Goal: Information Seeking & Learning: Check status

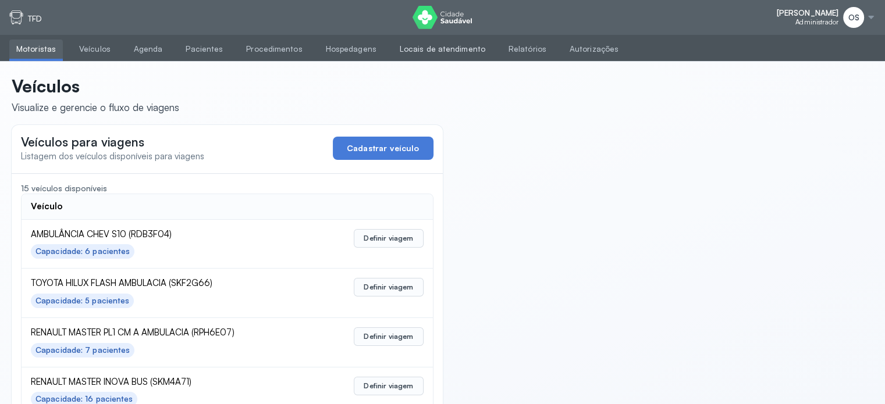
click at [426, 49] on link "Locais de atendimento" at bounding box center [442, 49] width 99 height 19
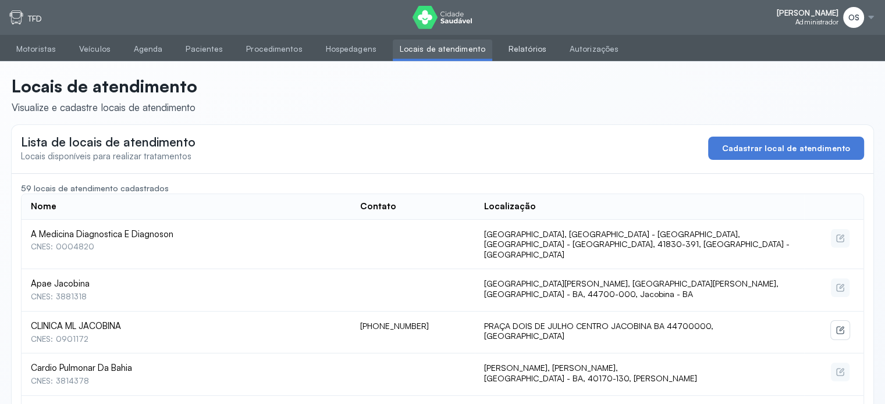
click at [502, 47] on link "Relatórios" at bounding box center [527, 49] width 52 height 19
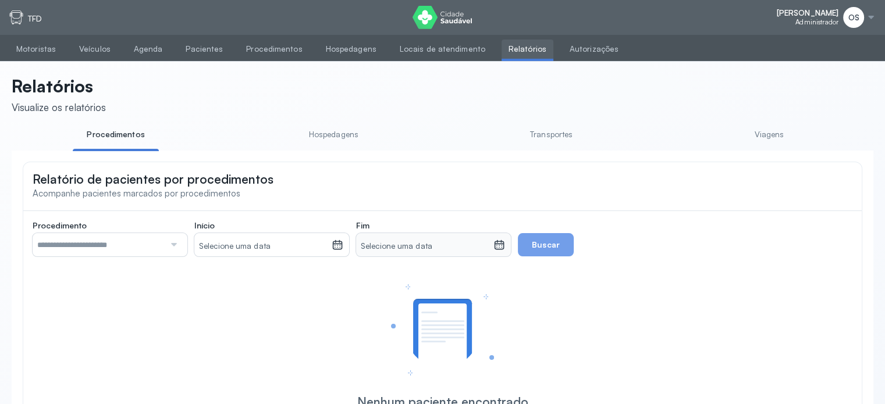
click at [113, 245] on input "text" at bounding box center [99, 244] width 132 height 23
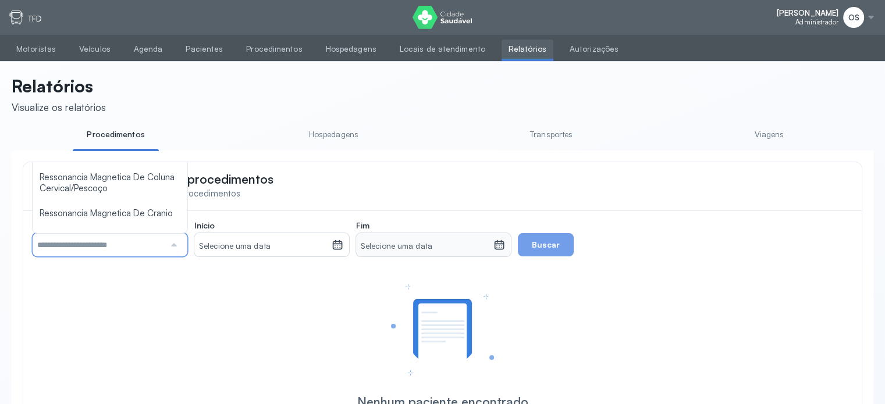
scroll to position [756, 0]
click at [327, 140] on link "Hospedagens" at bounding box center [333, 134] width 86 height 19
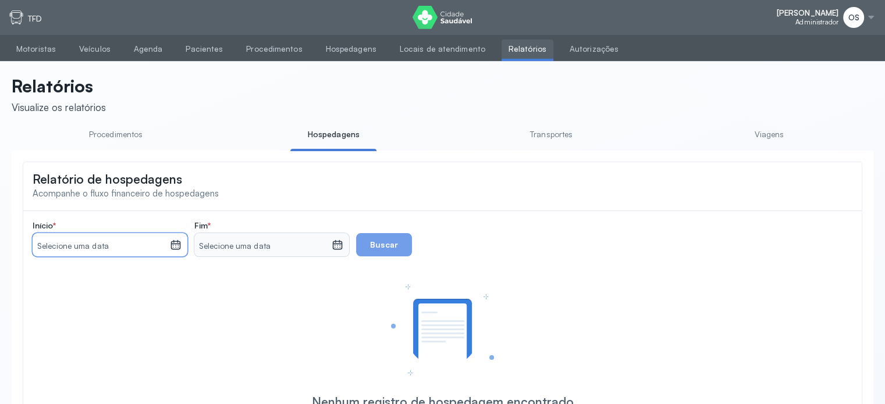
click at [105, 252] on small "Selecione uma data" at bounding box center [101, 247] width 128 height 12
click at [564, 141] on link "Transportes" at bounding box center [551, 134] width 86 height 19
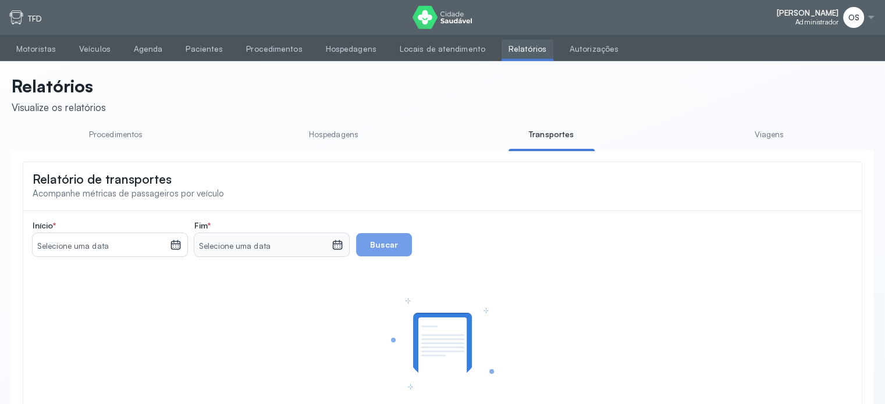
click at [79, 252] on small "Selecione uma data" at bounding box center [101, 247] width 128 height 12
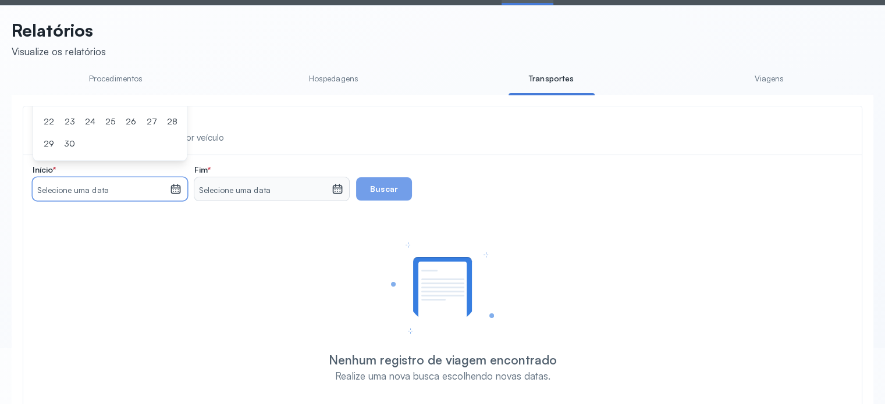
scroll to position [97, 0]
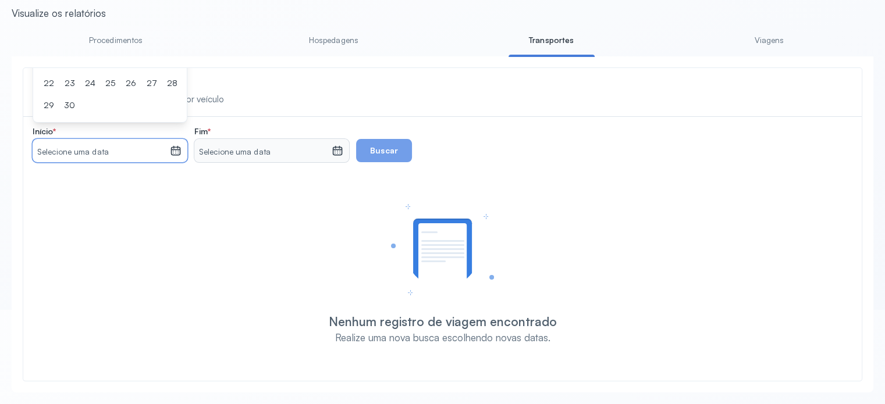
click at [182, 146] on div "Selecione uma data" at bounding box center [110, 150] width 155 height 23
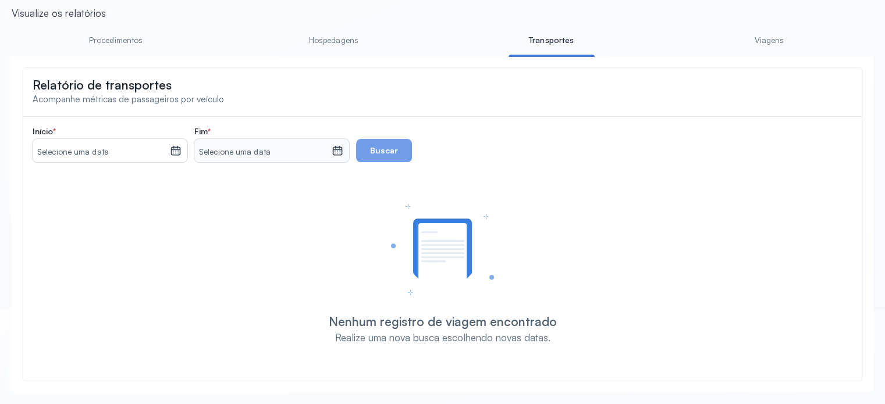
click at [172, 151] on icon at bounding box center [176, 151] width 10 height 9
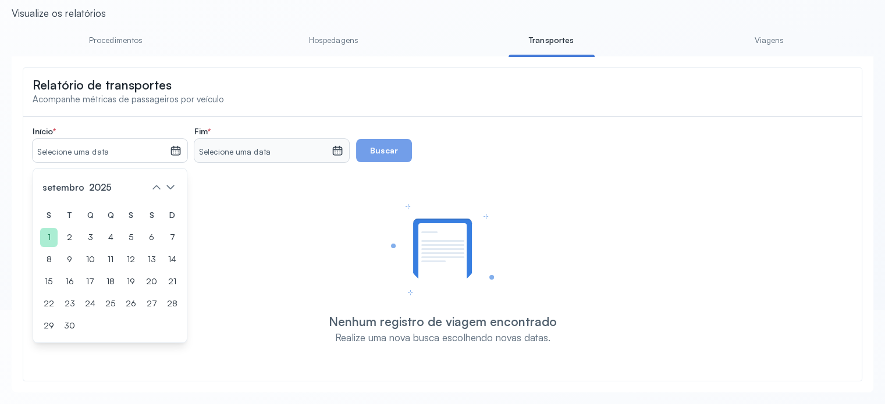
click at [48, 237] on div "1" at bounding box center [48, 237] width 17 height 19
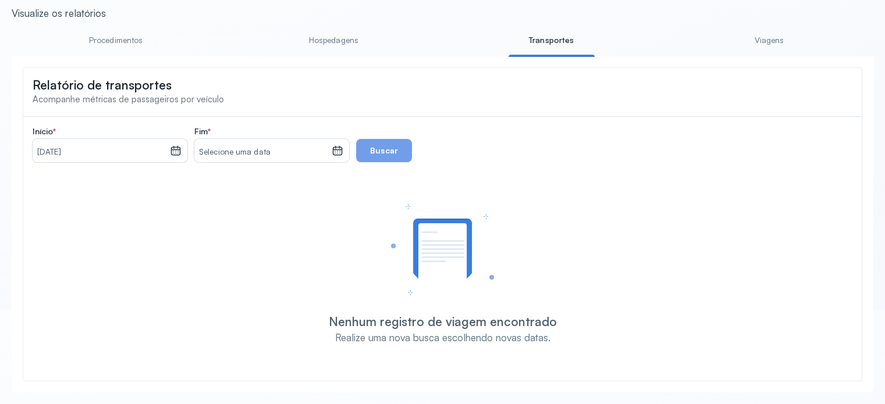
click at [340, 150] on icon at bounding box center [337, 151] width 12 height 12
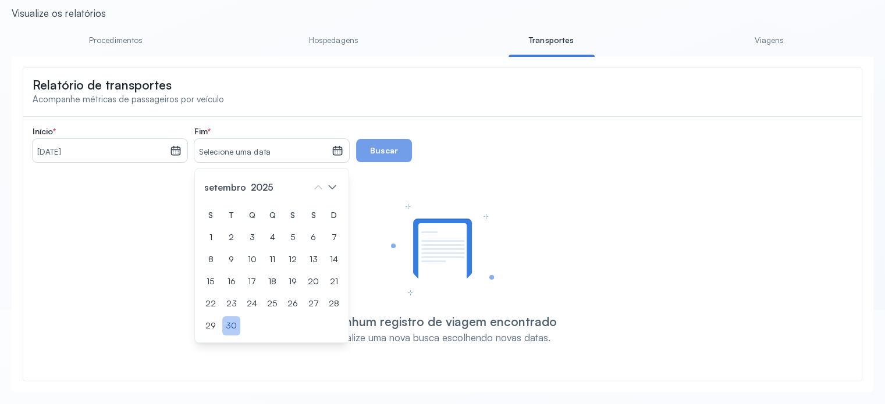
click at [233, 320] on div "30" at bounding box center [231, 325] width 18 height 19
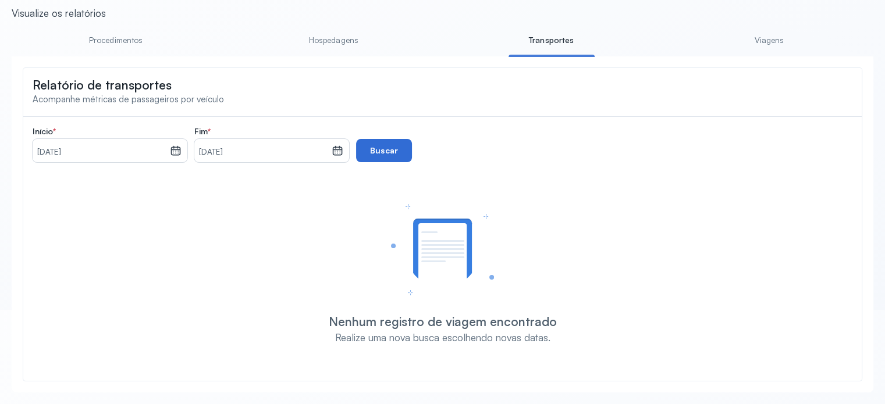
click at [385, 159] on button "Buscar" at bounding box center [384, 150] width 56 height 23
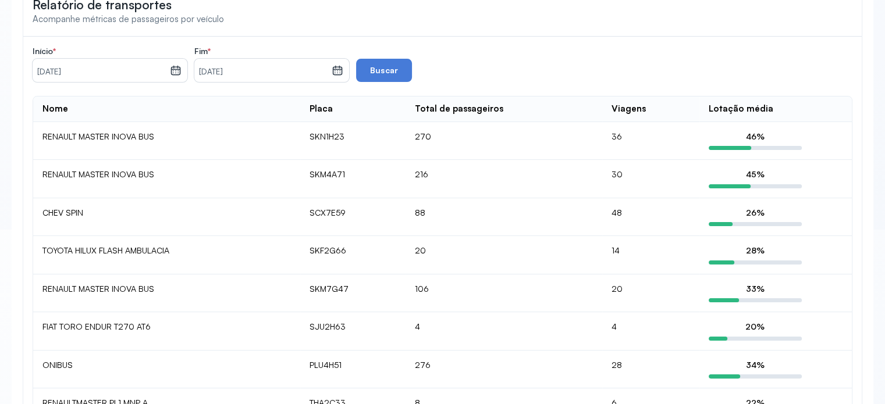
scroll to position [0, 0]
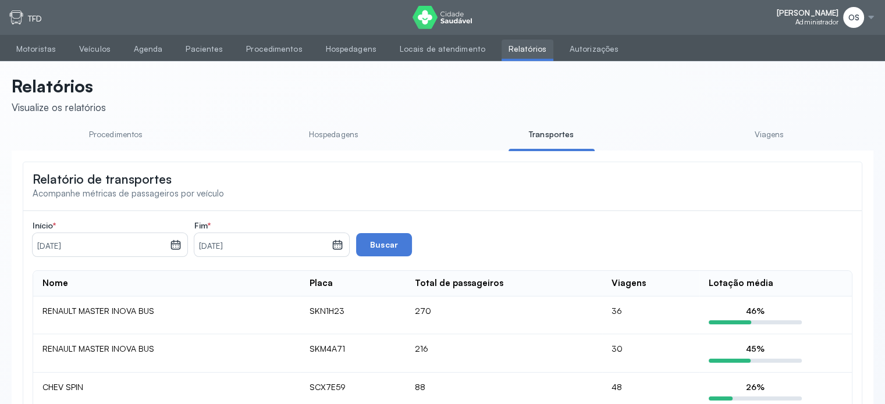
click at [755, 142] on link "Viagens" at bounding box center [769, 134] width 86 height 19
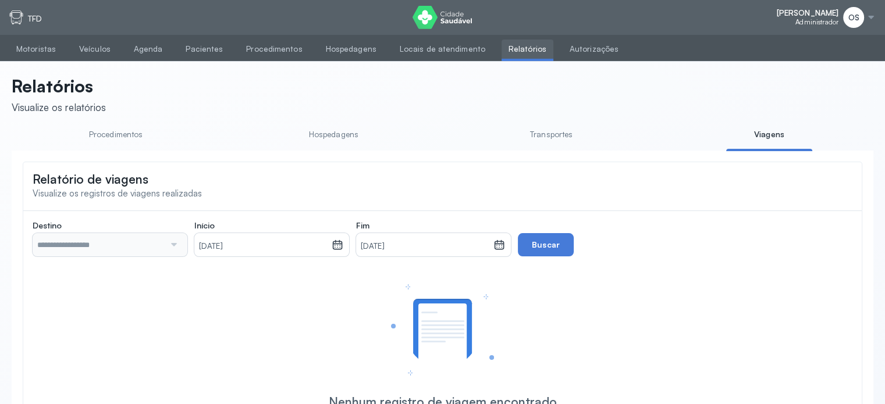
type input "**********"
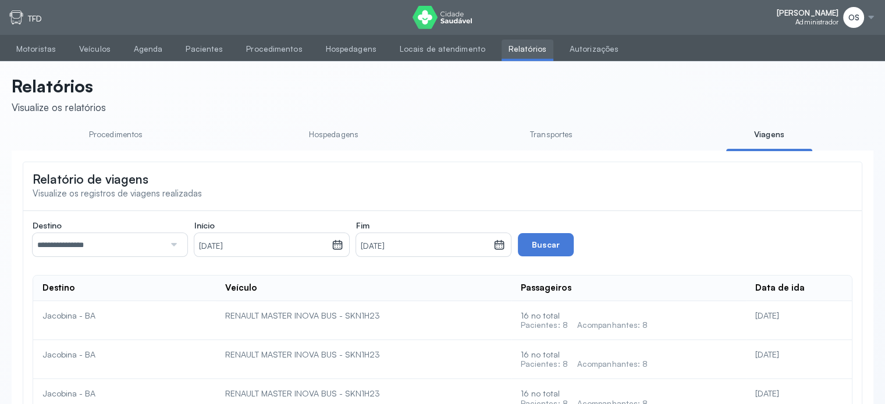
click at [174, 245] on div at bounding box center [173, 244] width 16 height 23
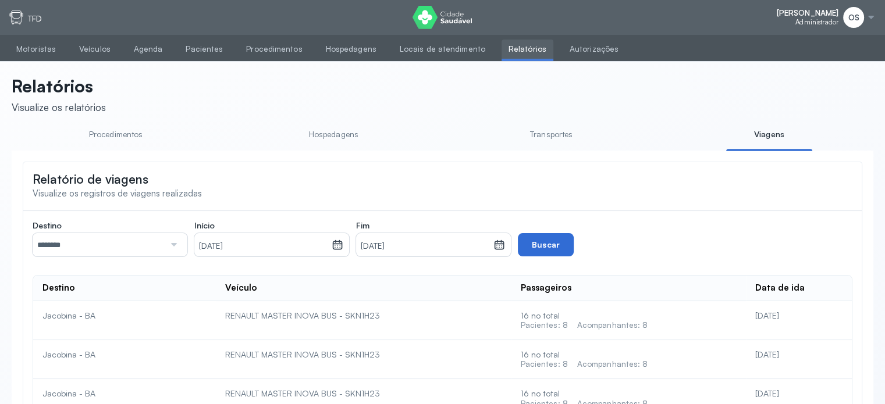
click at [533, 249] on button "Buscar" at bounding box center [546, 244] width 56 height 23
